Goal: Task Accomplishment & Management: Manage account settings

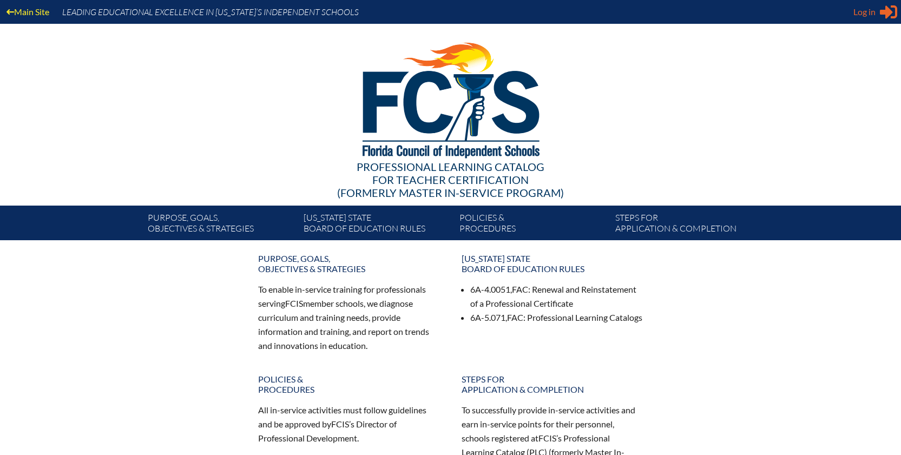
click at [870, 14] on span "Log in" at bounding box center [864, 11] width 22 height 13
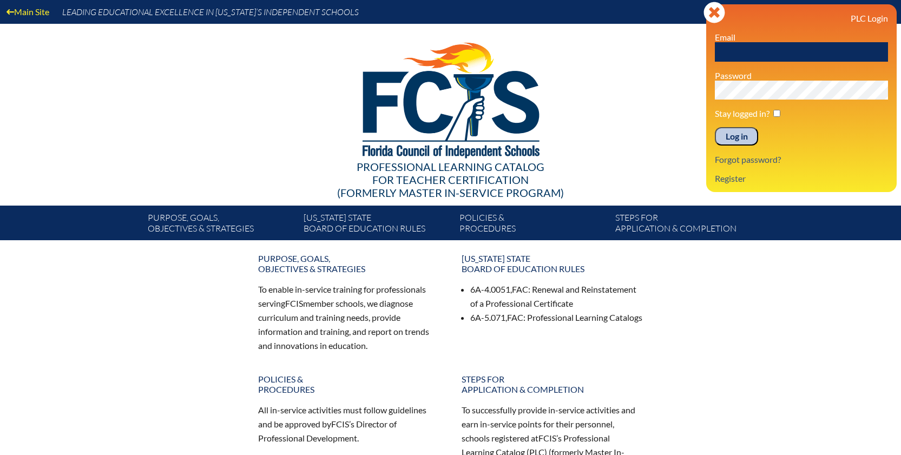
click at [771, 51] on input "text" at bounding box center [801, 51] width 173 height 19
type input "[EMAIL_ADDRESS][DOMAIN_NAME]"
click at [695, 84] on div "Main Site Leading Educational Excellence in [US_STATE]’s Independent Schools Pr…" at bounding box center [450, 120] width 901 height 240
click at [726, 136] on input "Log in" at bounding box center [736, 136] width 43 height 18
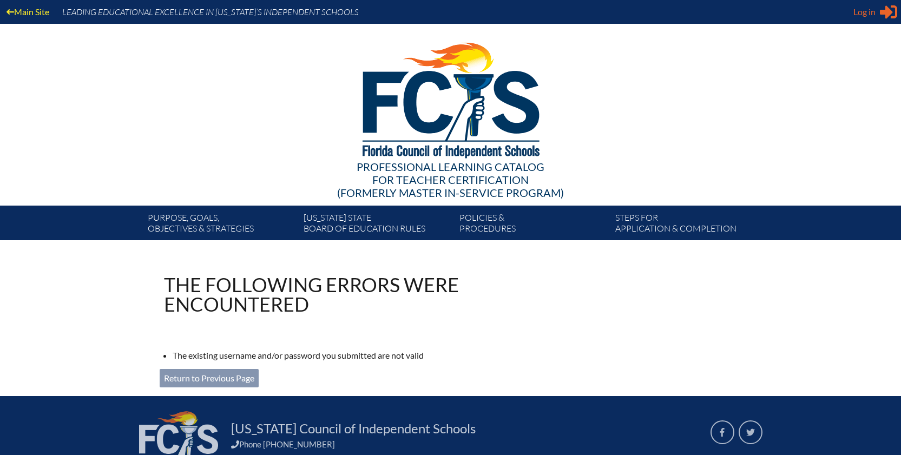
click at [860, 15] on span "Log in" at bounding box center [864, 11] width 22 height 13
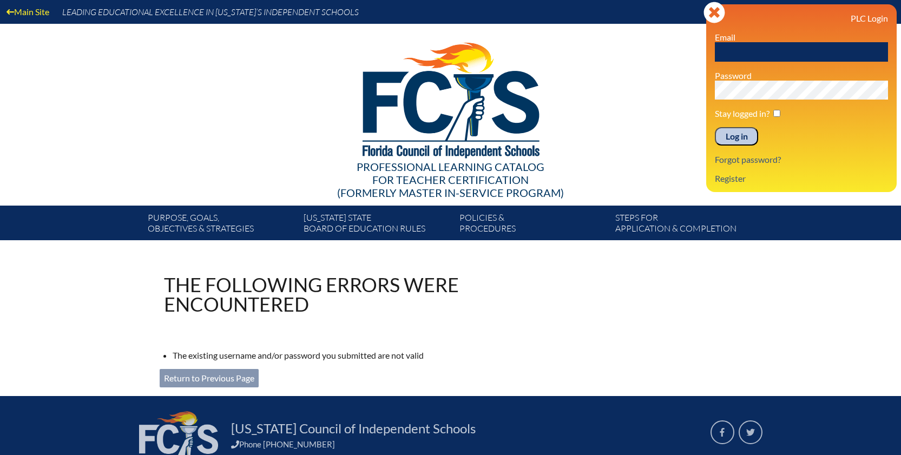
click at [784, 49] on input "text" at bounding box center [801, 51] width 173 height 19
type input "mmccabe@lhprep.org"
click at [786, 100] on div "PLC Login Email mmccabe@lhprep.org Password Stay logged in? Log in Forgot passw…" at bounding box center [801, 98] width 173 height 170
click at [744, 141] on input "Log in" at bounding box center [736, 136] width 43 height 18
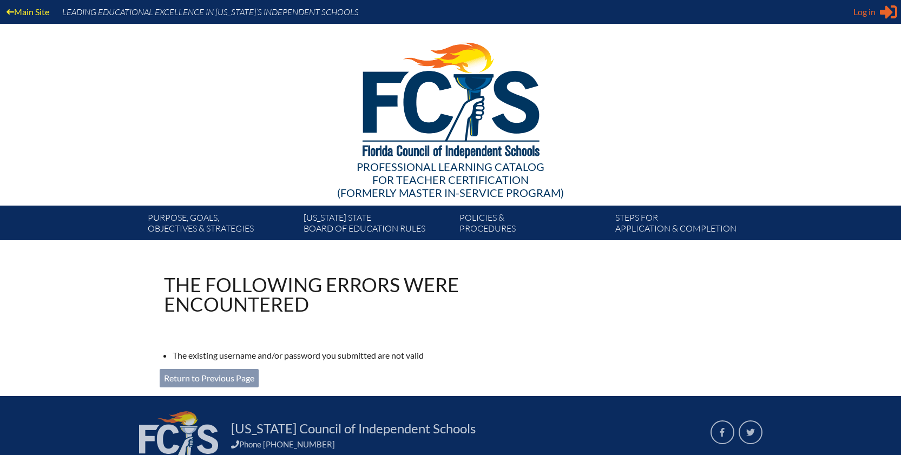
click at [867, 19] on div "Log in Close Sign in or register" at bounding box center [875, 11] width 44 height 17
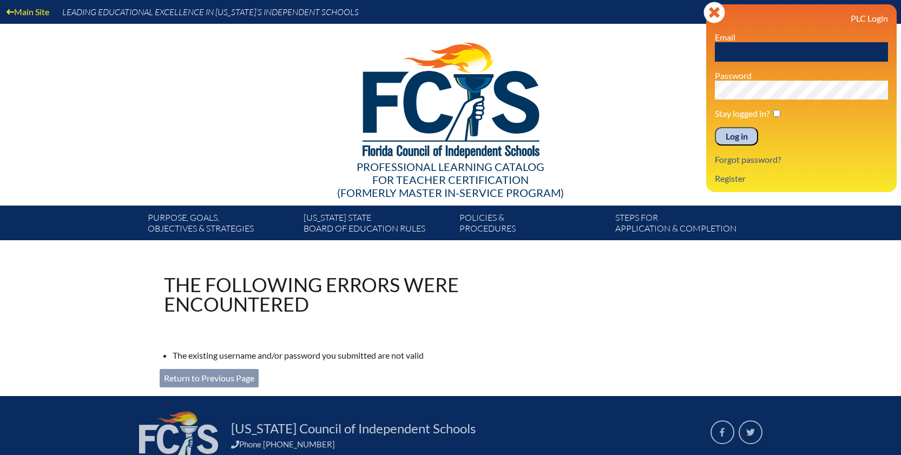
click at [866, 21] on h3 "PLC Login" at bounding box center [801, 18] width 173 height 10
click at [739, 52] on input "text" at bounding box center [801, 51] width 173 height 19
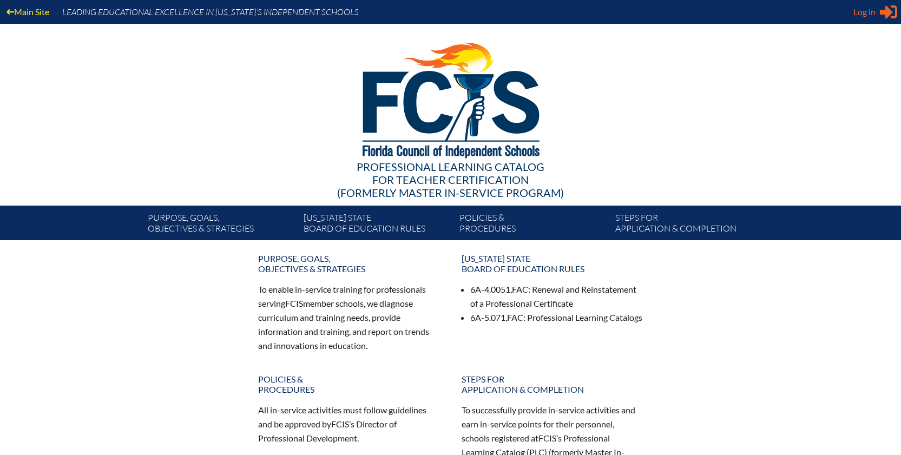
click at [859, 14] on span "Log in" at bounding box center [864, 11] width 22 height 13
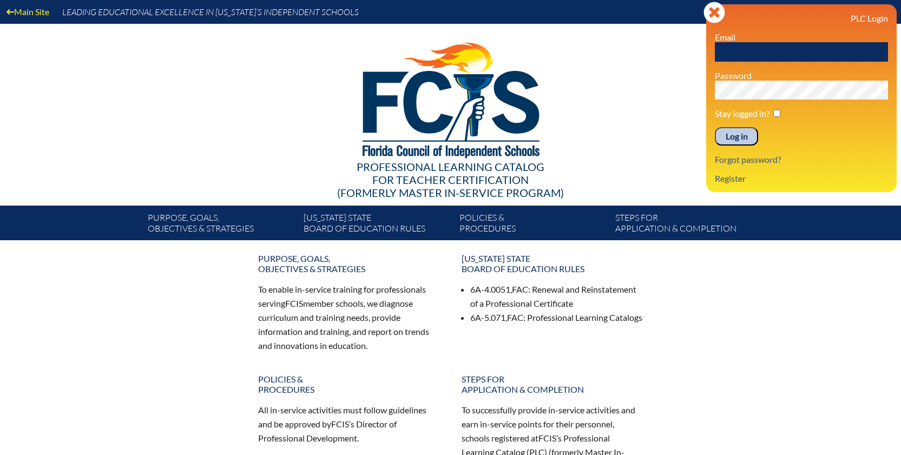
click at [798, 55] on input "text" at bounding box center [801, 51] width 173 height 19
type input "[EMAIL_ADDRESS][DOMAIN_NAME]"
click at [715, 127] on input "Log in" at bounding box center [736, 136] width 43 height 18
